Goal: Information Seeking & Learning: Learn about a topic

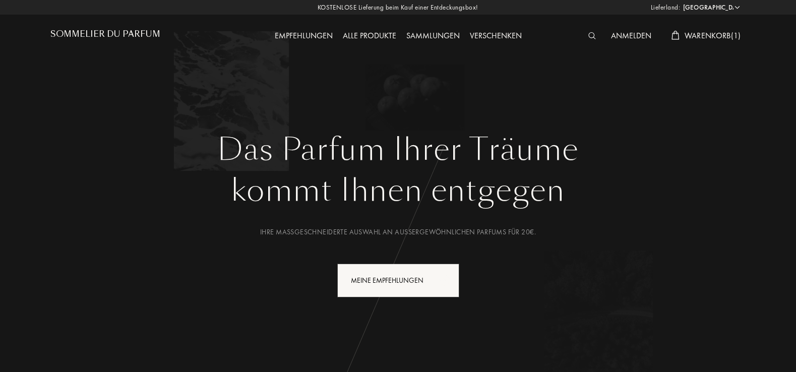
select select "DE"
click at [392, 276] on div "Meine Empfehlungen" at bounding box center [398, 281] width 122 height 34
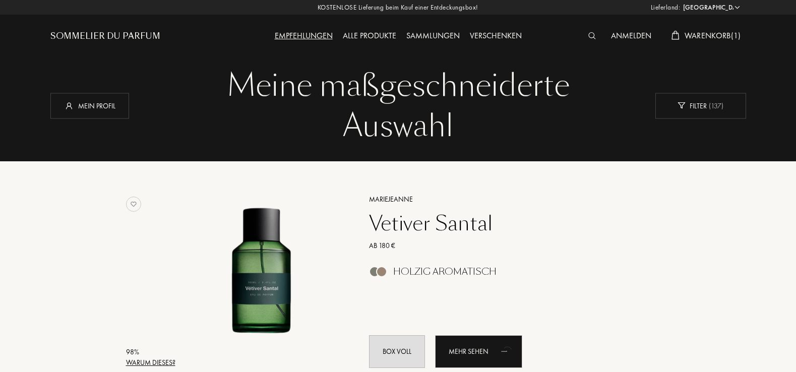
select select "DE"
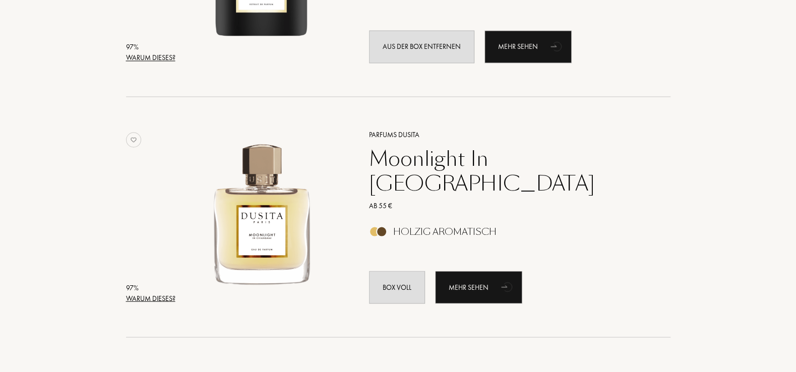
scroll to position [1244, 0]
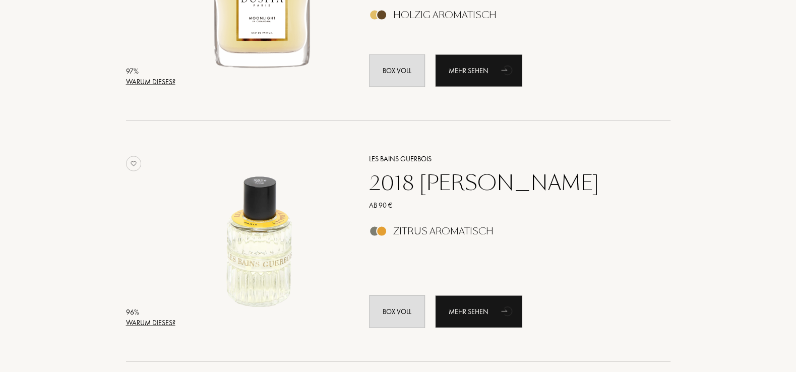
click at [421, 179] on div "2018 [PERSON_NAME]" at bounding box center [509, 183] width 294 height 24
click at [493, 311] on div "Mehr sehen" at bounding box center [478, 311] width 87 height 33
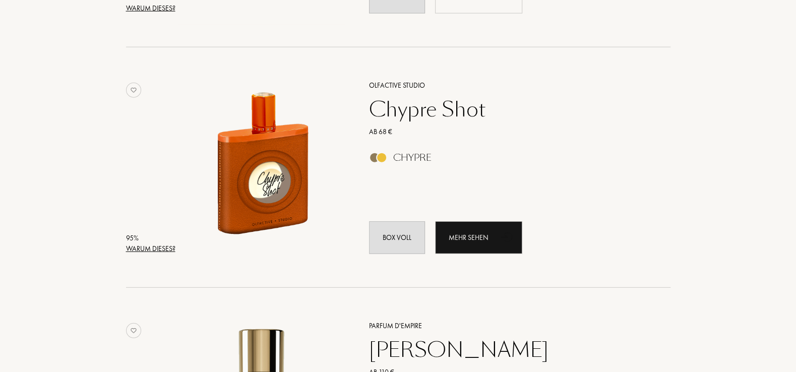
scroll to position [1569, 0]
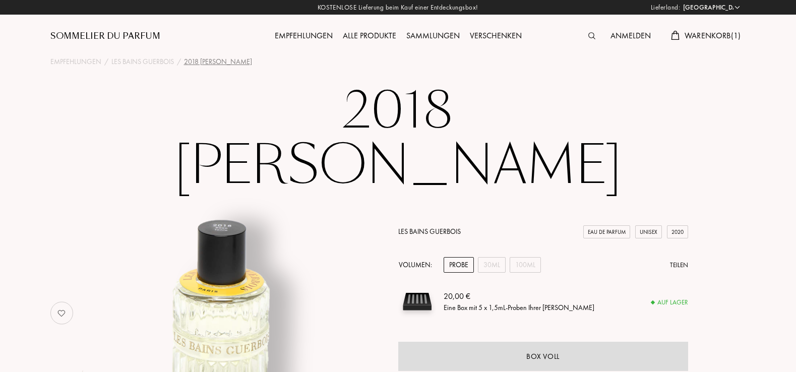
select select "DE"
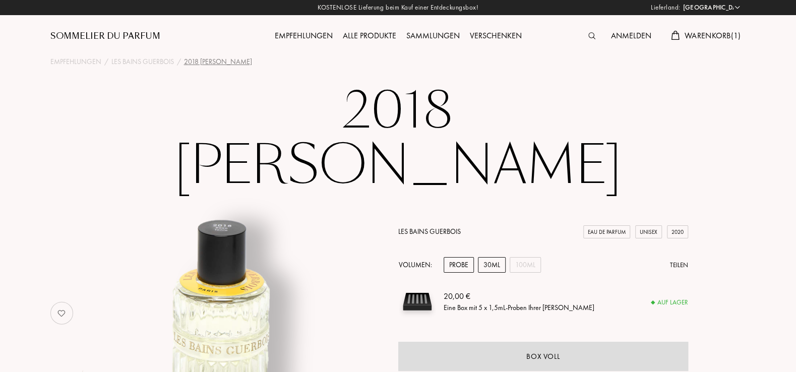
click at [496, 257] on div "30mL" at bounding box center [492, 265] width 28 height 16
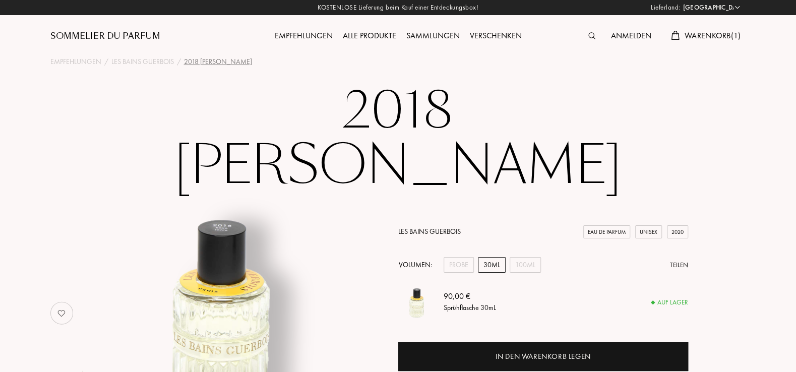
click at [543, 257] on div "Volumen: Probe 30mL 100mL Teilen" at bounding box center [543, 265] width 290 height 16
click at [536, 257] on div "100mL" at bounding box center [525, 265] width 31 height 16
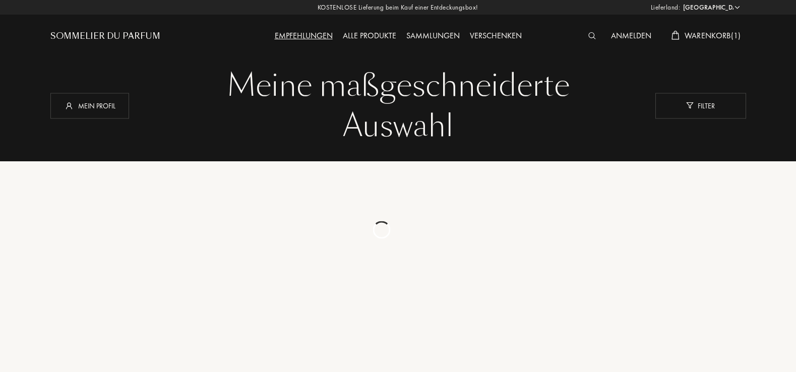
select select "DE"
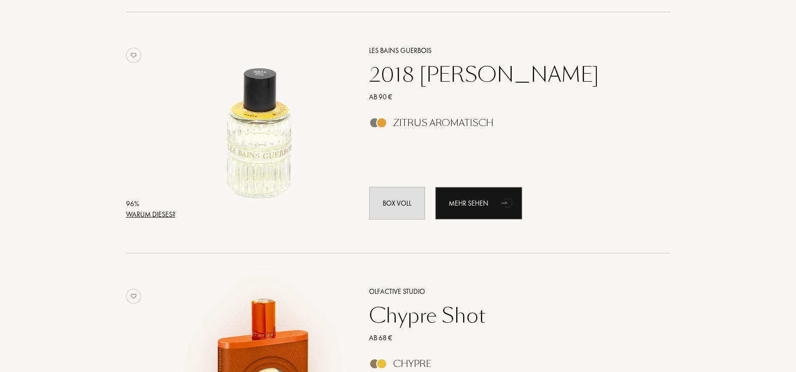
scroll to position [1461, 0]
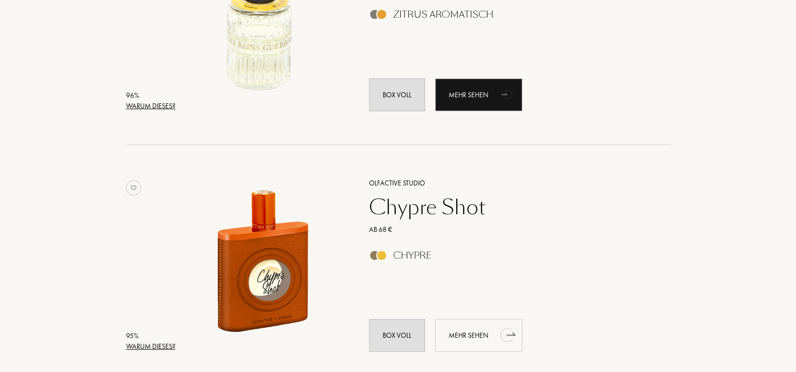
click at [501, 333] on icon "animation" at bounding box center [506, 335] width 13 height 14
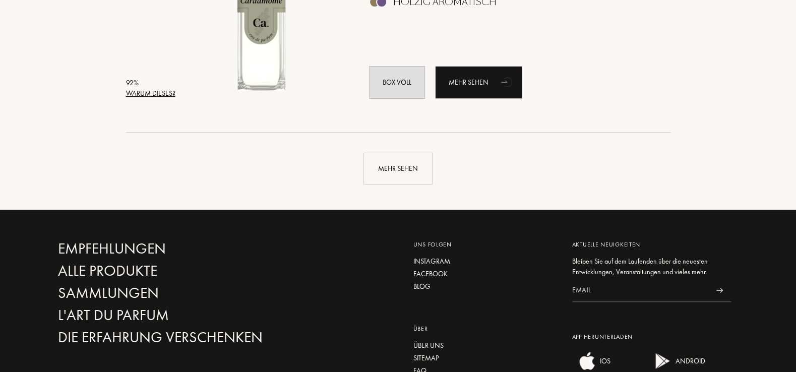
scroll to position [2488, 0]
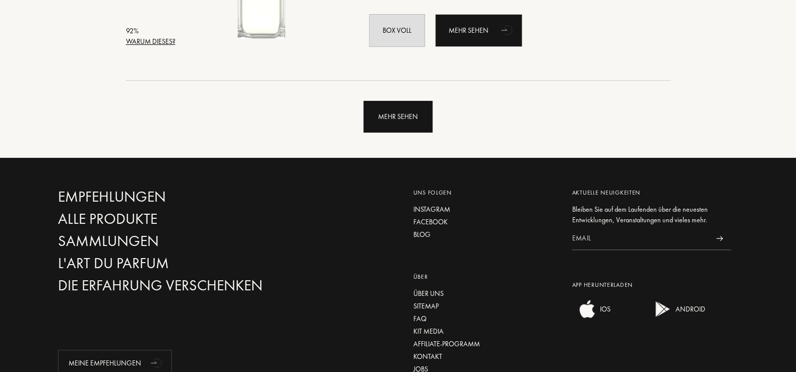
click at [397, 118] on div "Mehr sehen" at bounding box center [398, 117] width 69 height 32
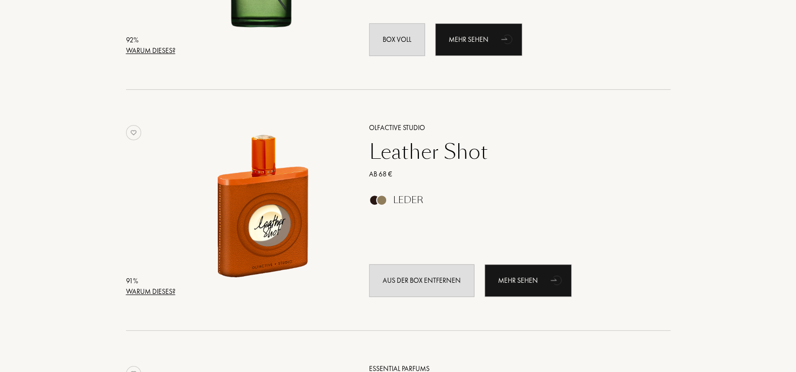
scroll to position [2759, 0]
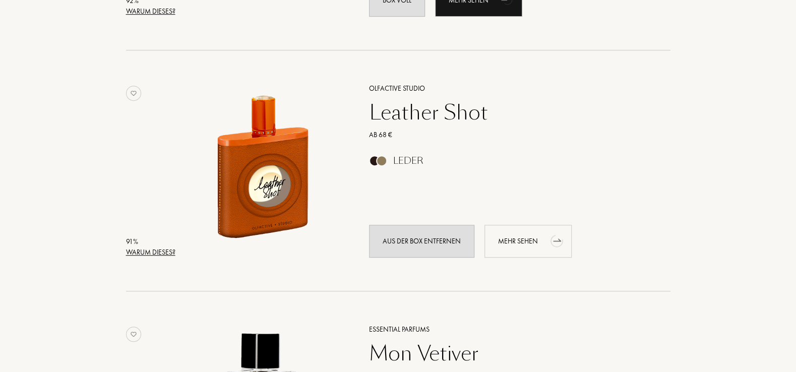
click at [537, 239] on div "Mehr sehen" at bounding box center [528, 241] width 87 height 33
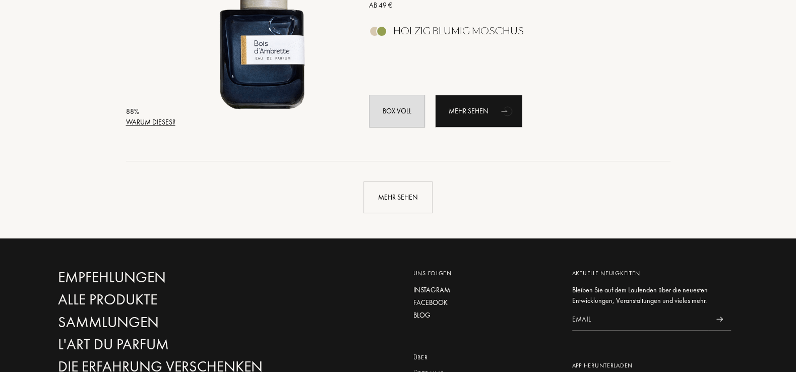
scroll to position [4977, 0]
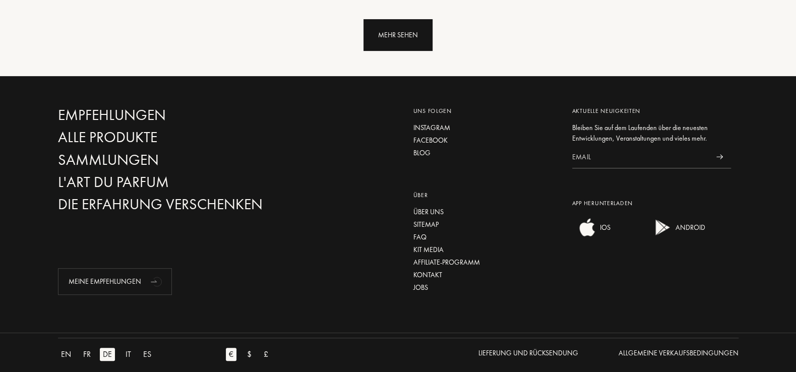
click at [391, 37] on div "Mehr sehen" at bounding box center [398, 35] width 69 height 32
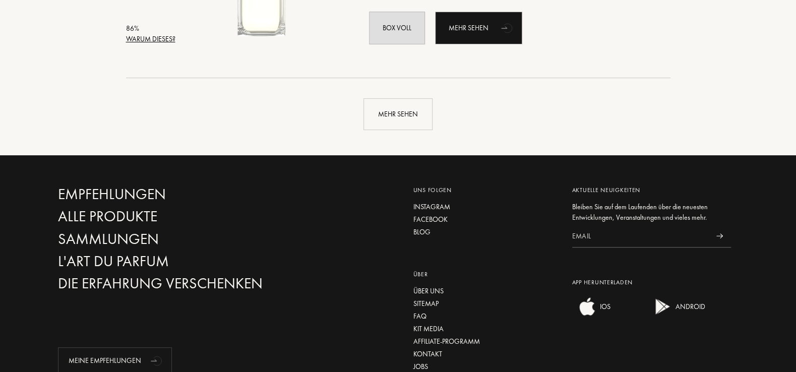
scroll to position [7290, 0]
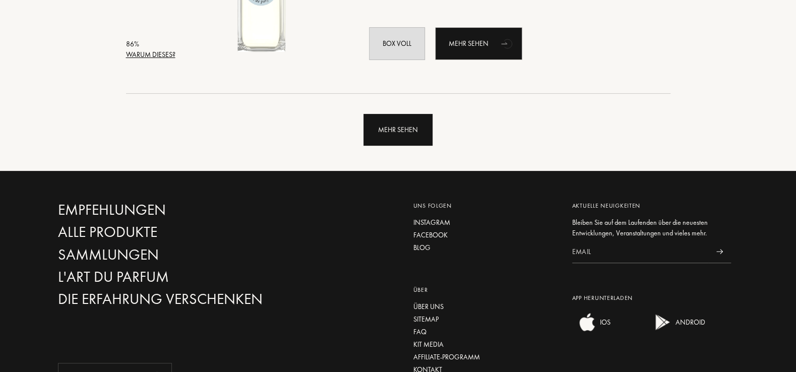
click at [413, 138] on div "Mehr sehen" at bounding box center [398, 130] width 69 height 32
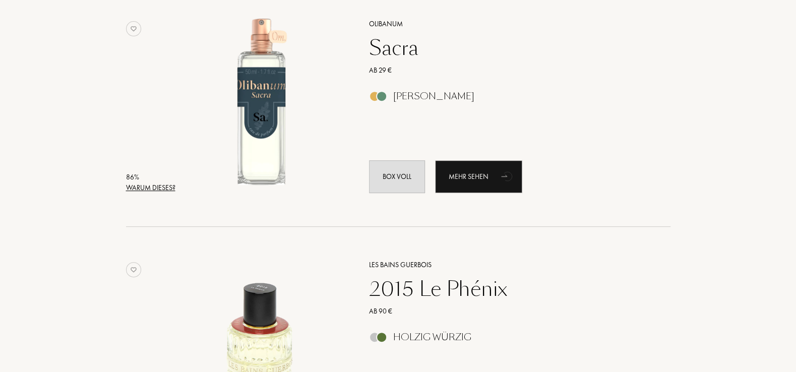
scroll to position [7615, 0]
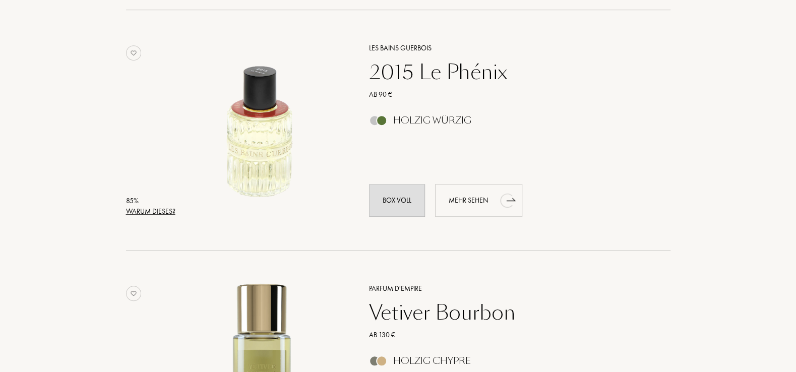
click at [488, 207] on div "Mehr sehen" at bounding box center [478, 200] width 87 height 33
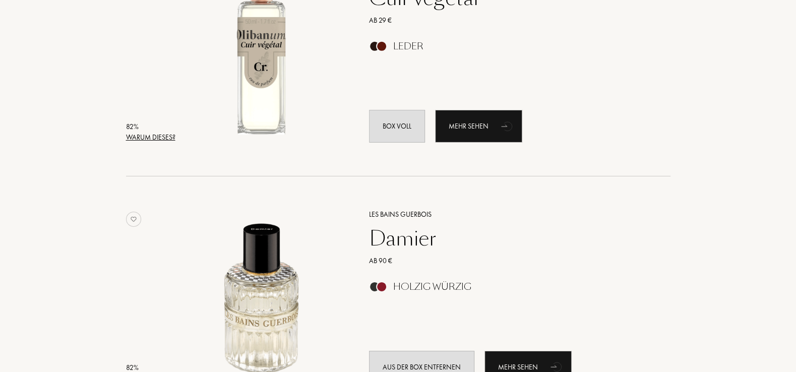
scroll to position [9347, 0]
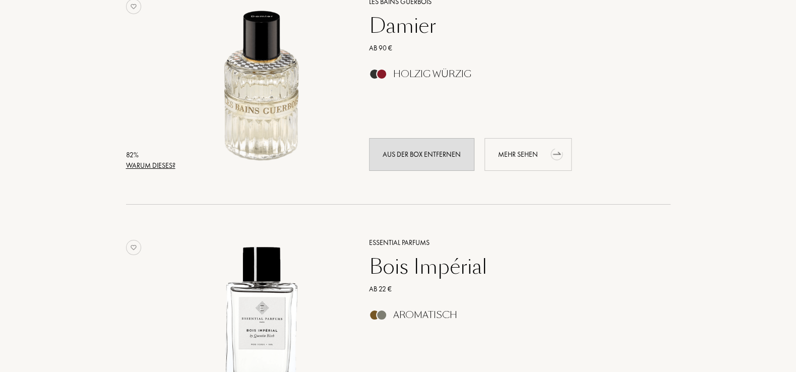
click at [534, 160] on div "Mehr sehen" at bounding box center [528, 154] width 87 height 33
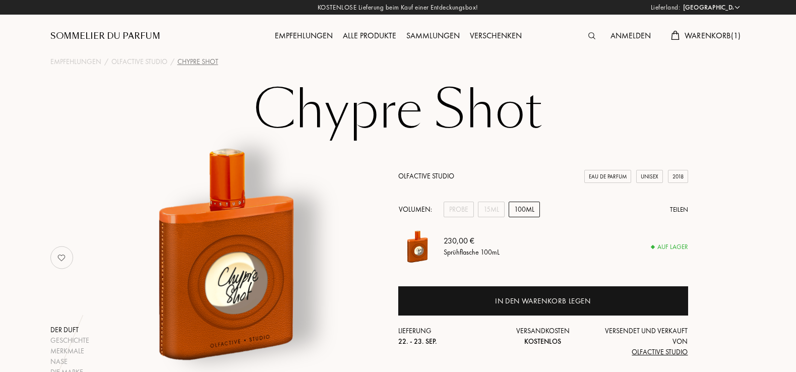
select select "DE"
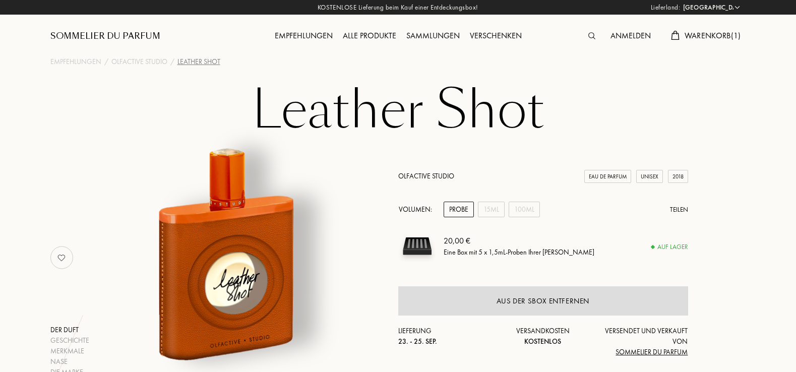
select select "DE"
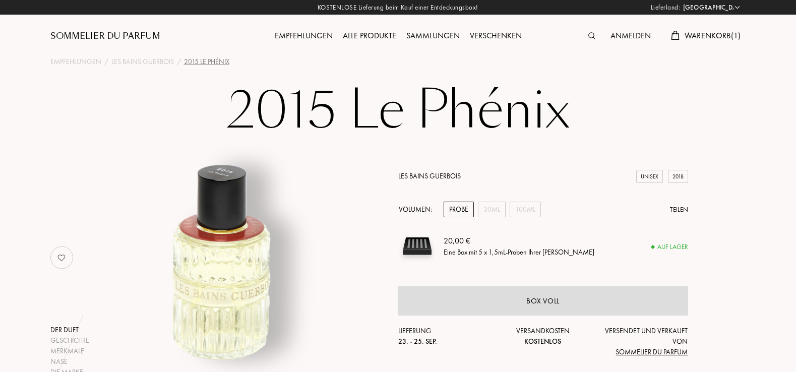
select select "DE"
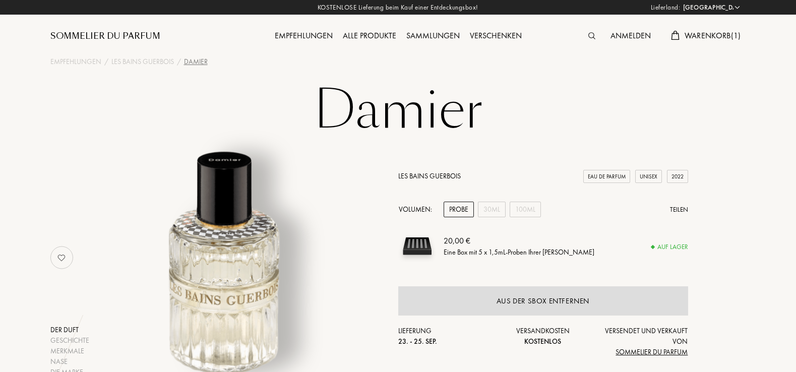
select select "DE"
